Goal: Information Seeking & Learning: Understand process/instructions

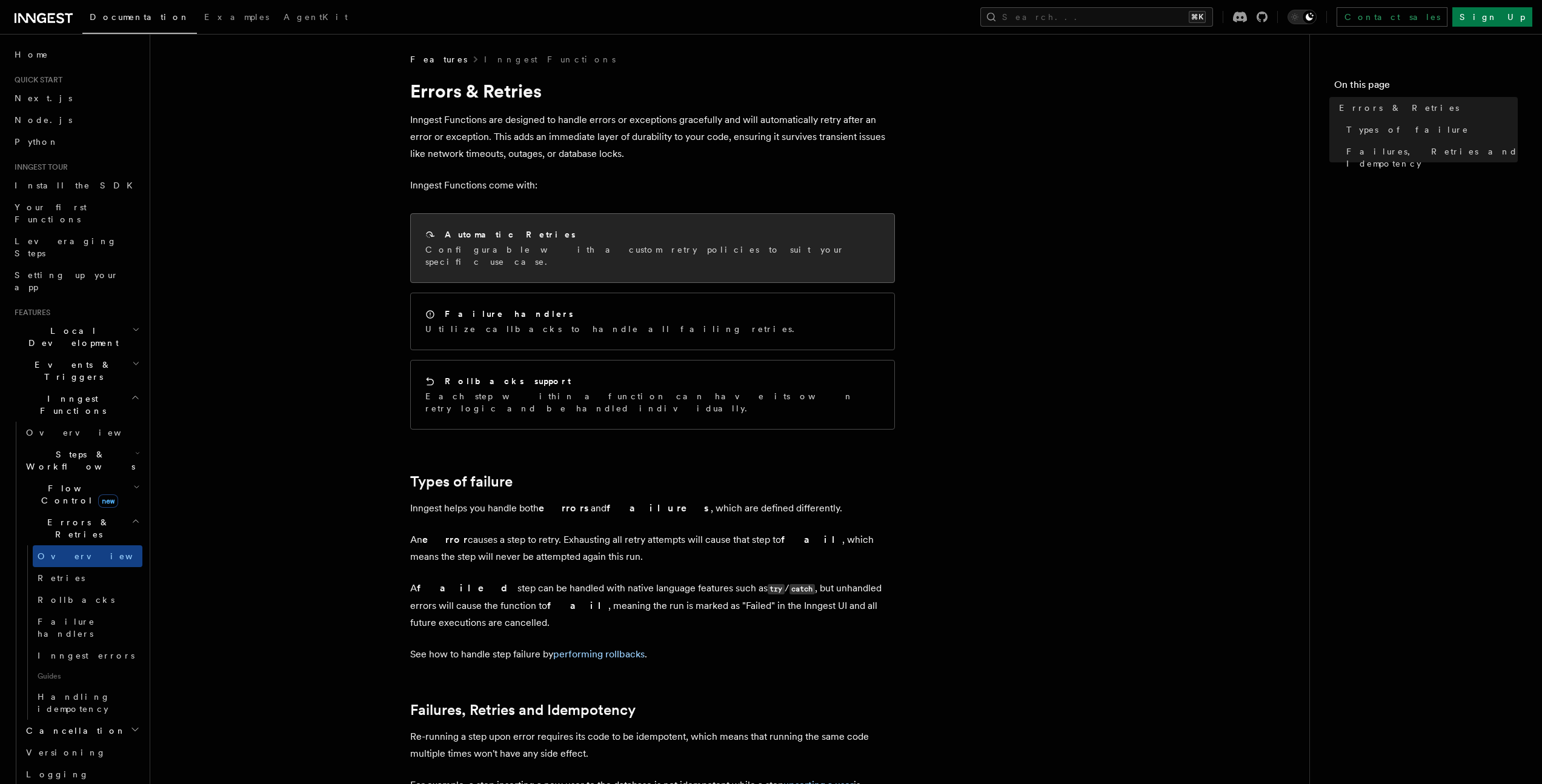
click at [506, 251] on p "Configurable with a custom retry policies to suit your specific use case." at bounding box center [653, 256] width 454 height 24
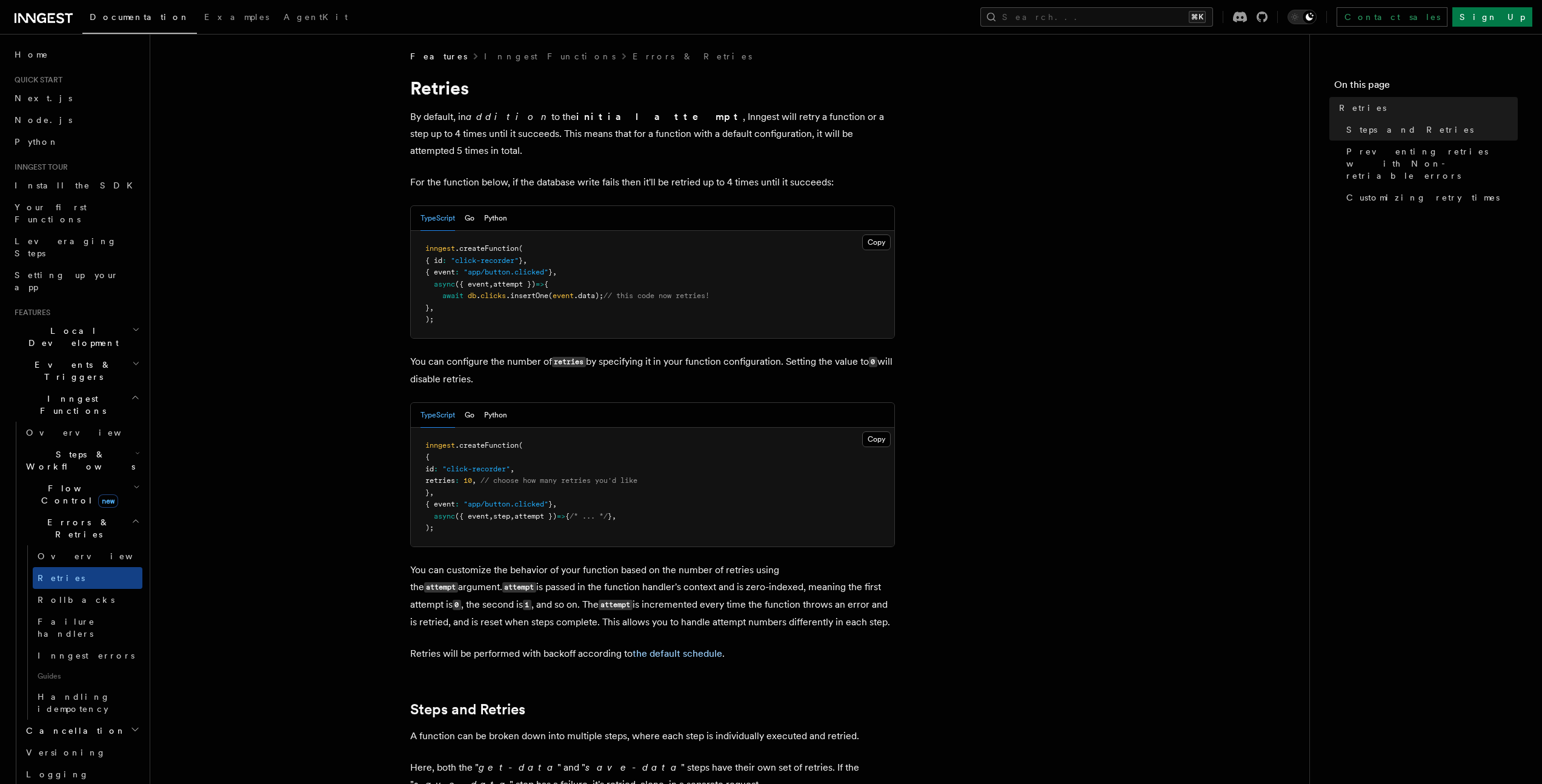
scroll to position [5, 0]
drag, startPoint x: 444, startPoint y: 464, endPoint x: 492, endPoint y: 466, distance: 48.0
click at [492, 474] on span "retries : 10 , // choose how many retries you'd like" at bounding box center [531, 478] width 212 height 8
copy span "retries : 10"
